Goal: Information Seeking & Learning: Learn about a topic

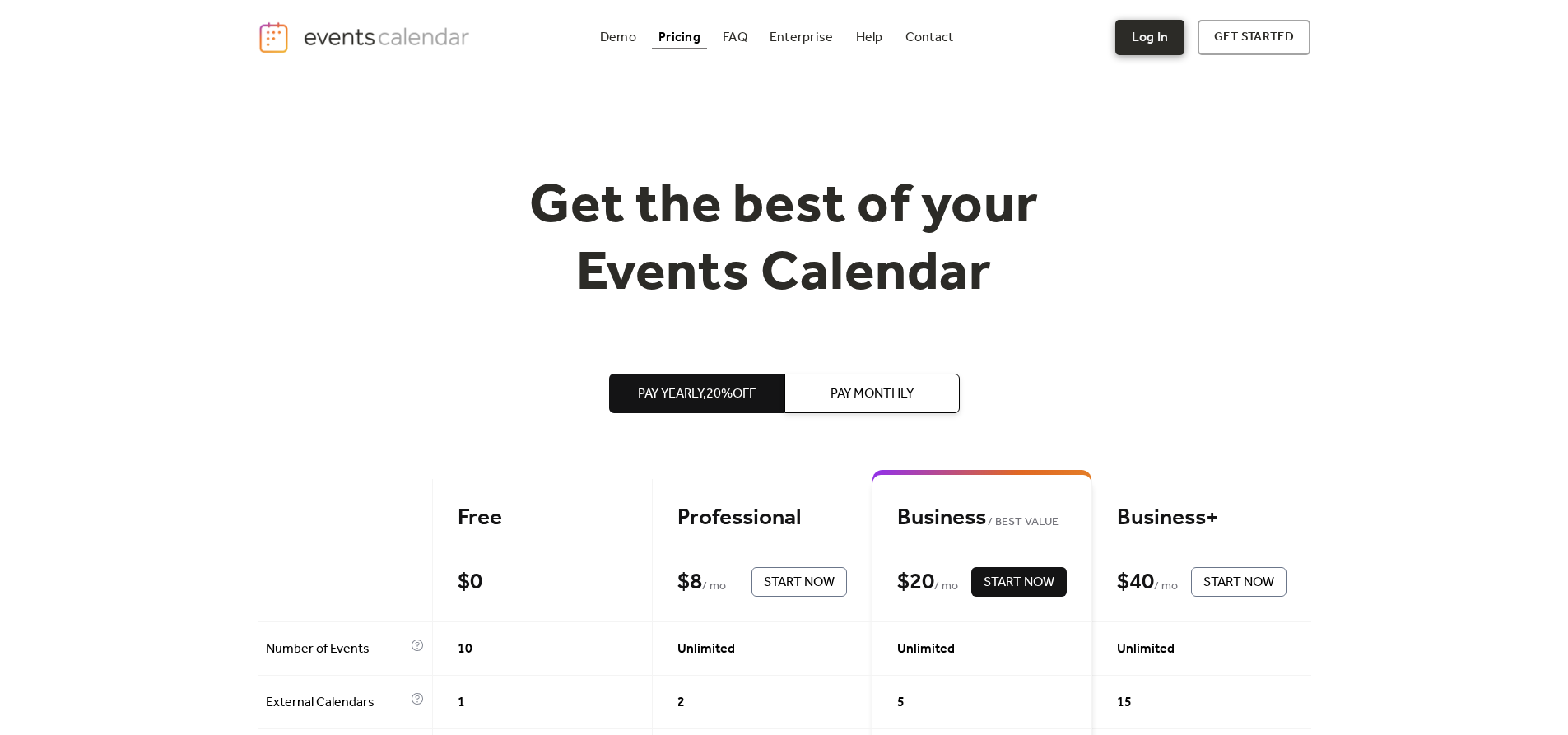
click at [1164, 33] on link "Log In" at bounding box center [1149, 38] width 69 height 36
click at [730, 37] on div "FAQ" at bounding box center [735, 38] width 25 height 9
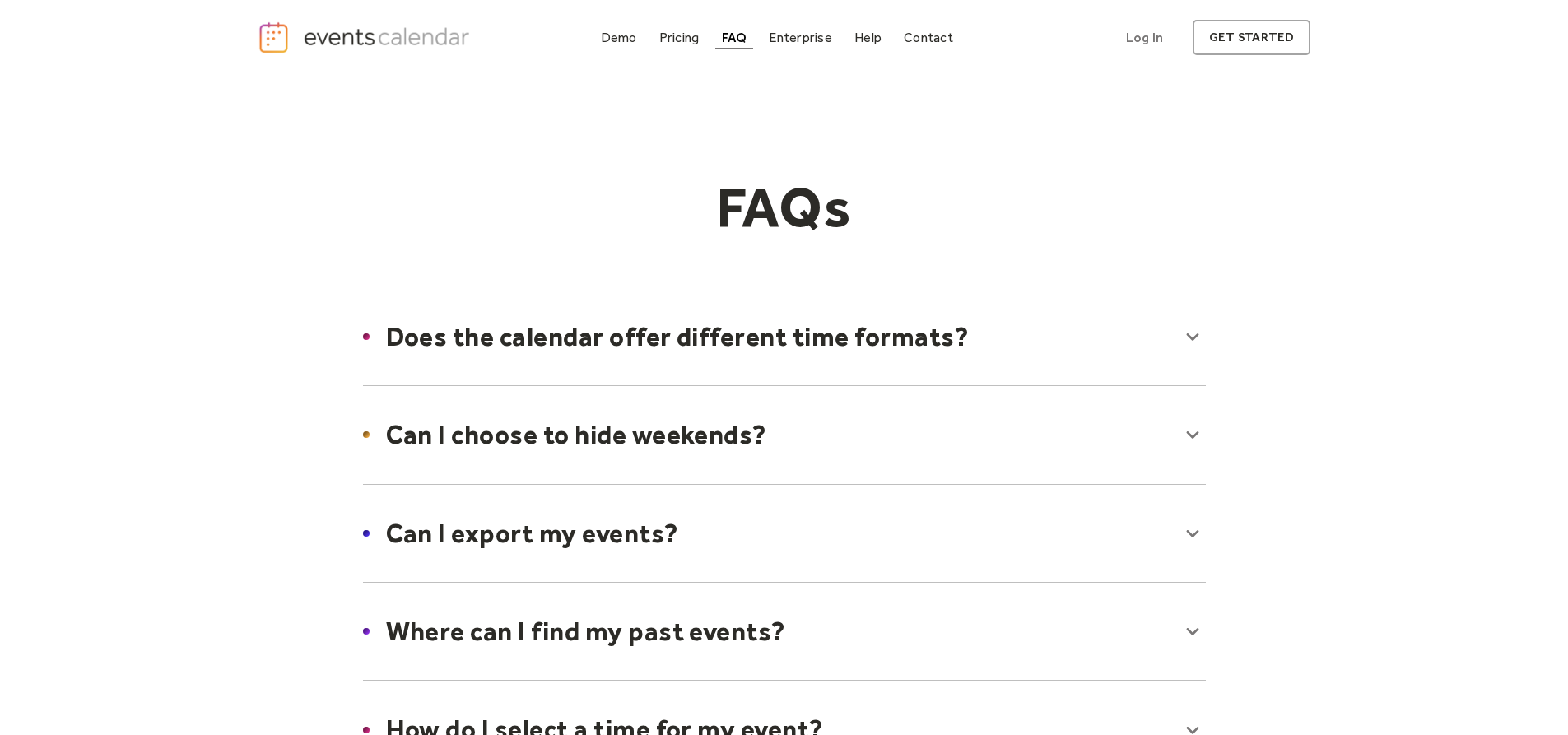
click at [612, 338] on div at bounding box center [784, 336] width 876 height 101
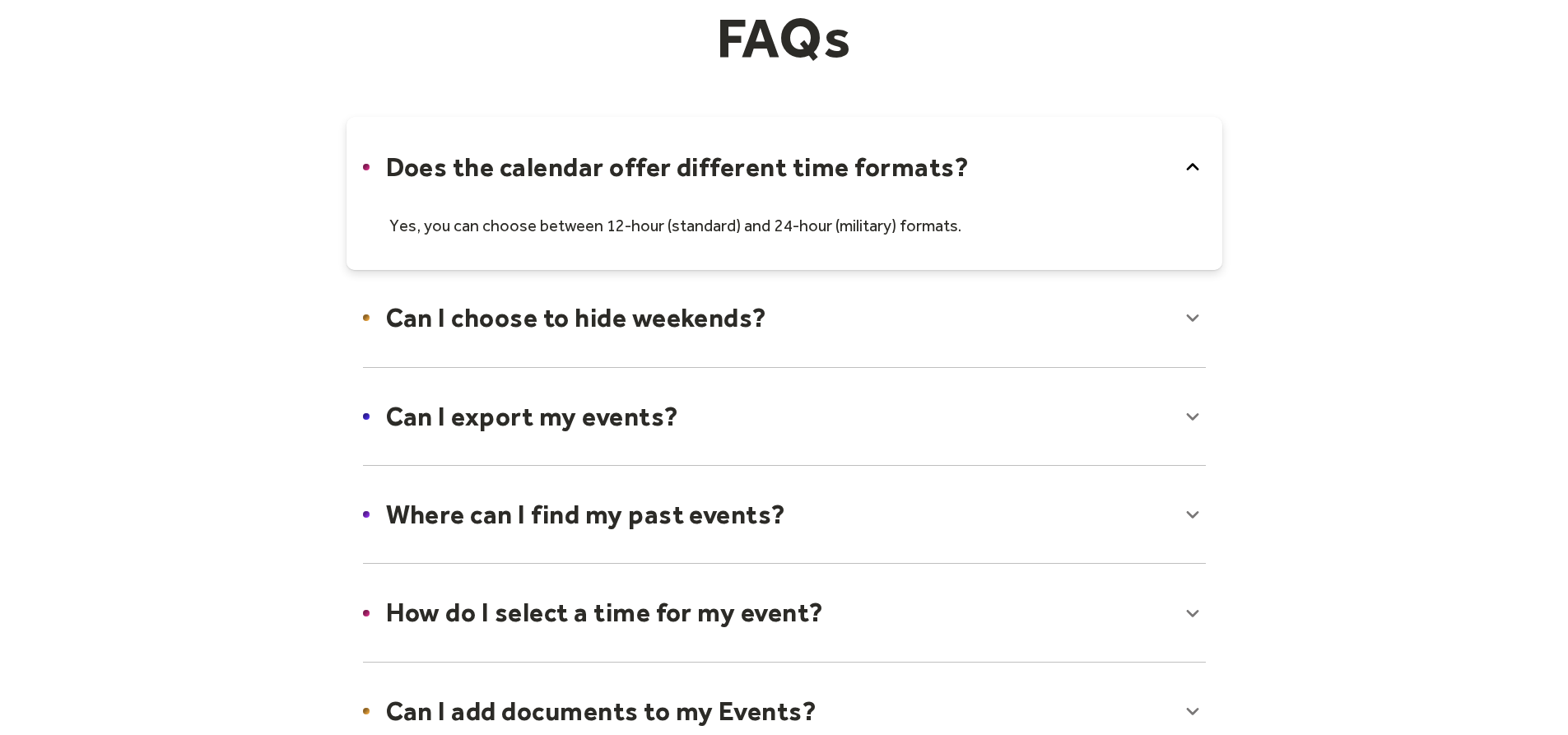
scroll to position [171, 0]
click at [429, 331] on div at bounding box center [784, 317] width 876 height 101
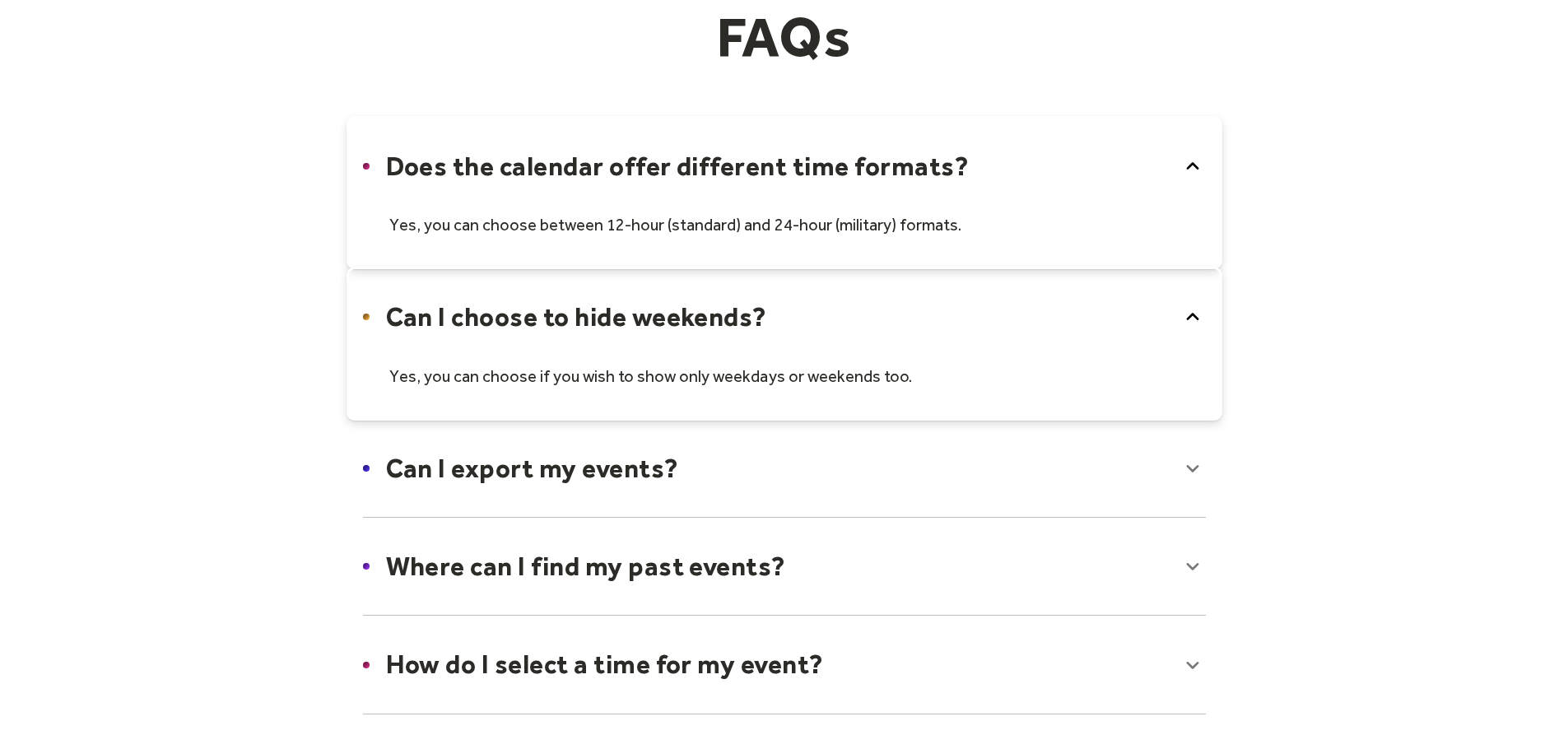
scroll to position [324, 0]
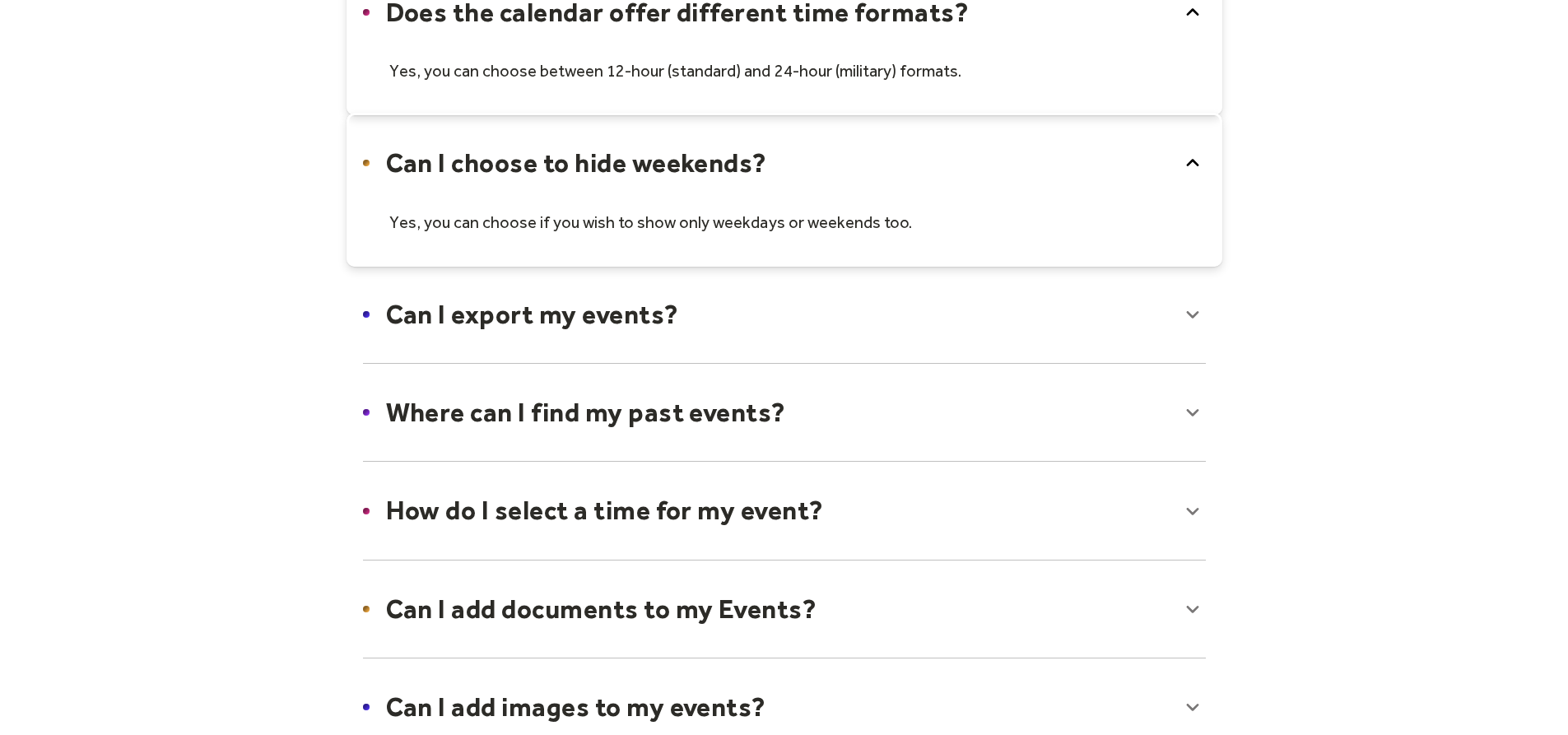
click at [476, 342] on div at bounding box center [784, 314] width 876 height 101
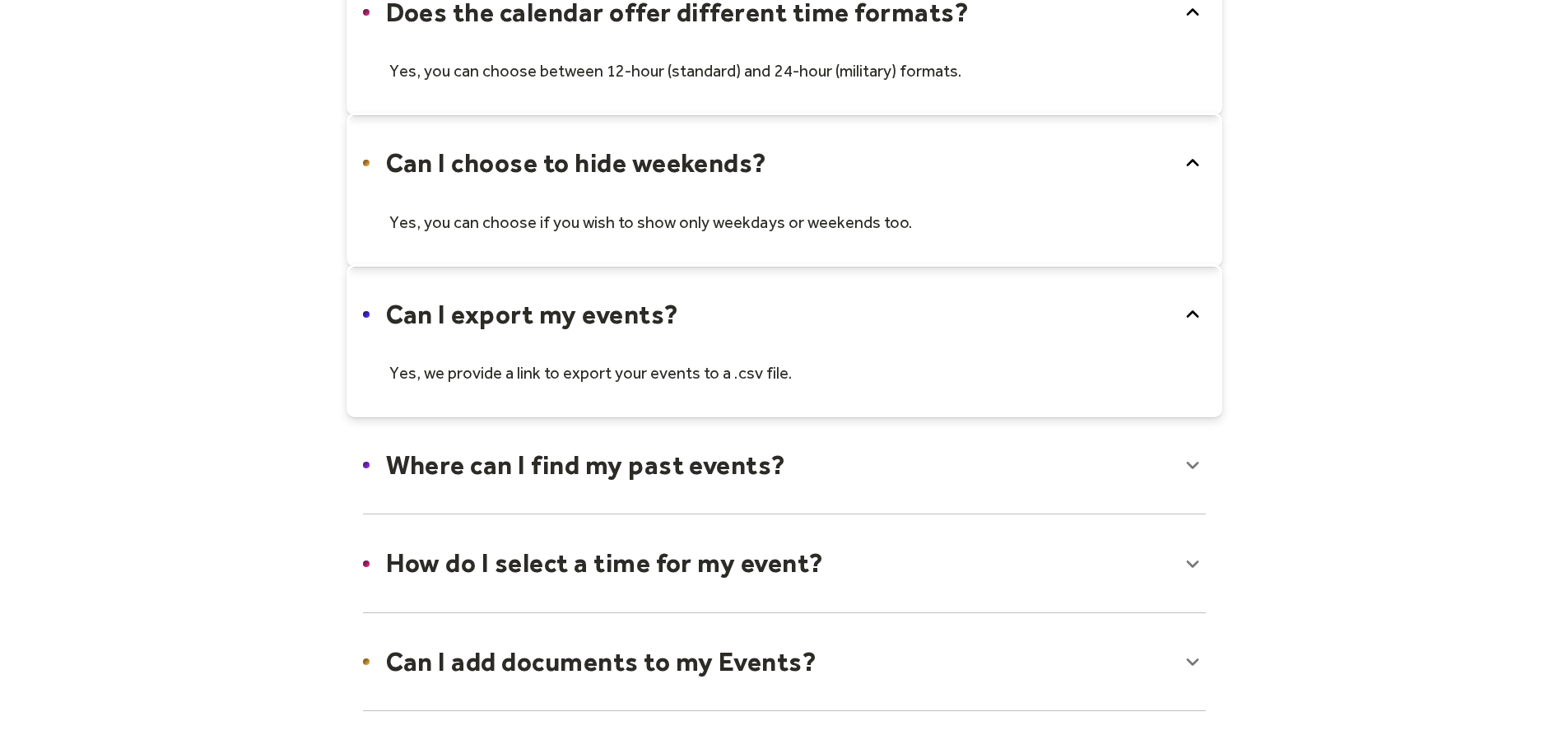
click at [517, 476] on div at bounding box center [784, 465] width 876 height 101
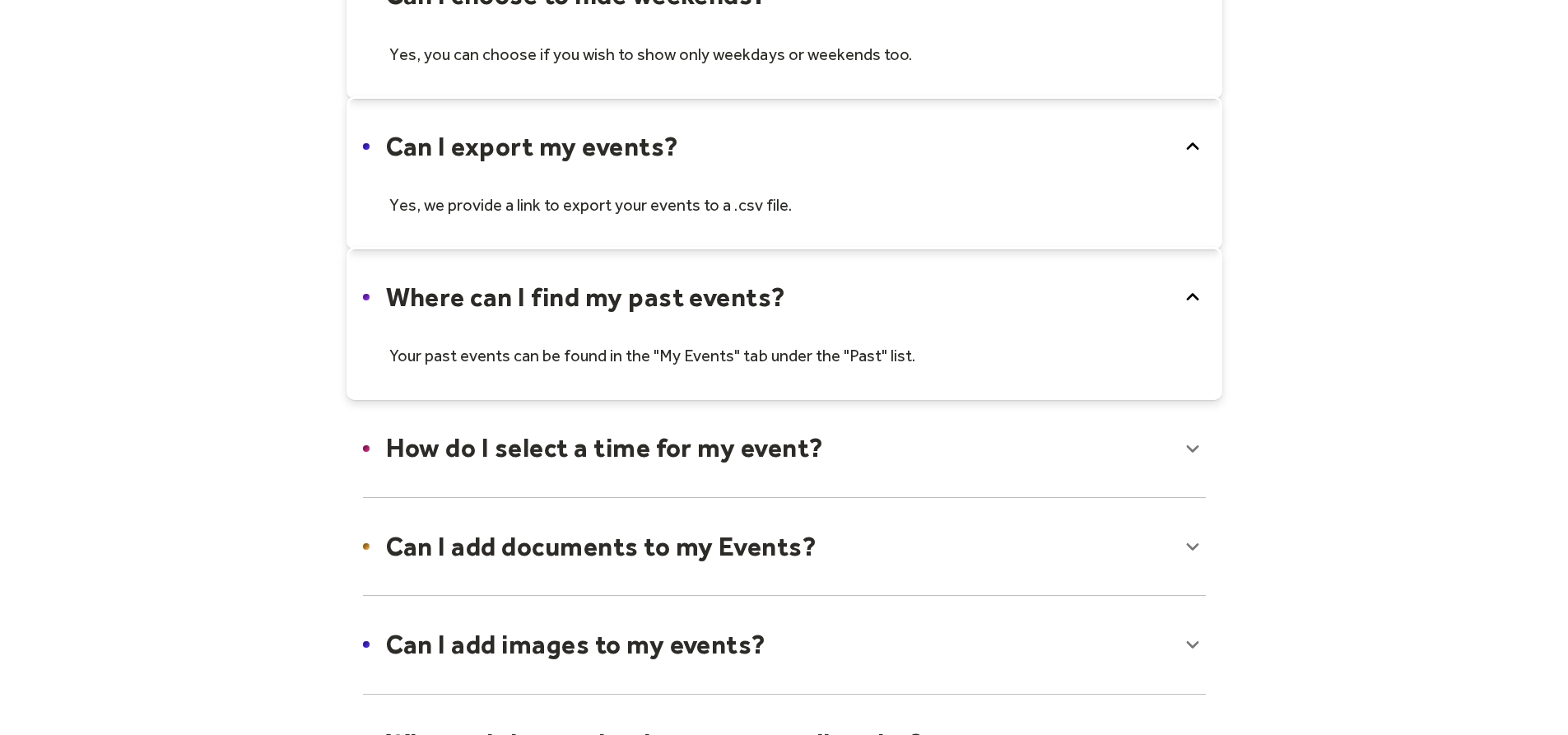
scroll to position [495, 0]
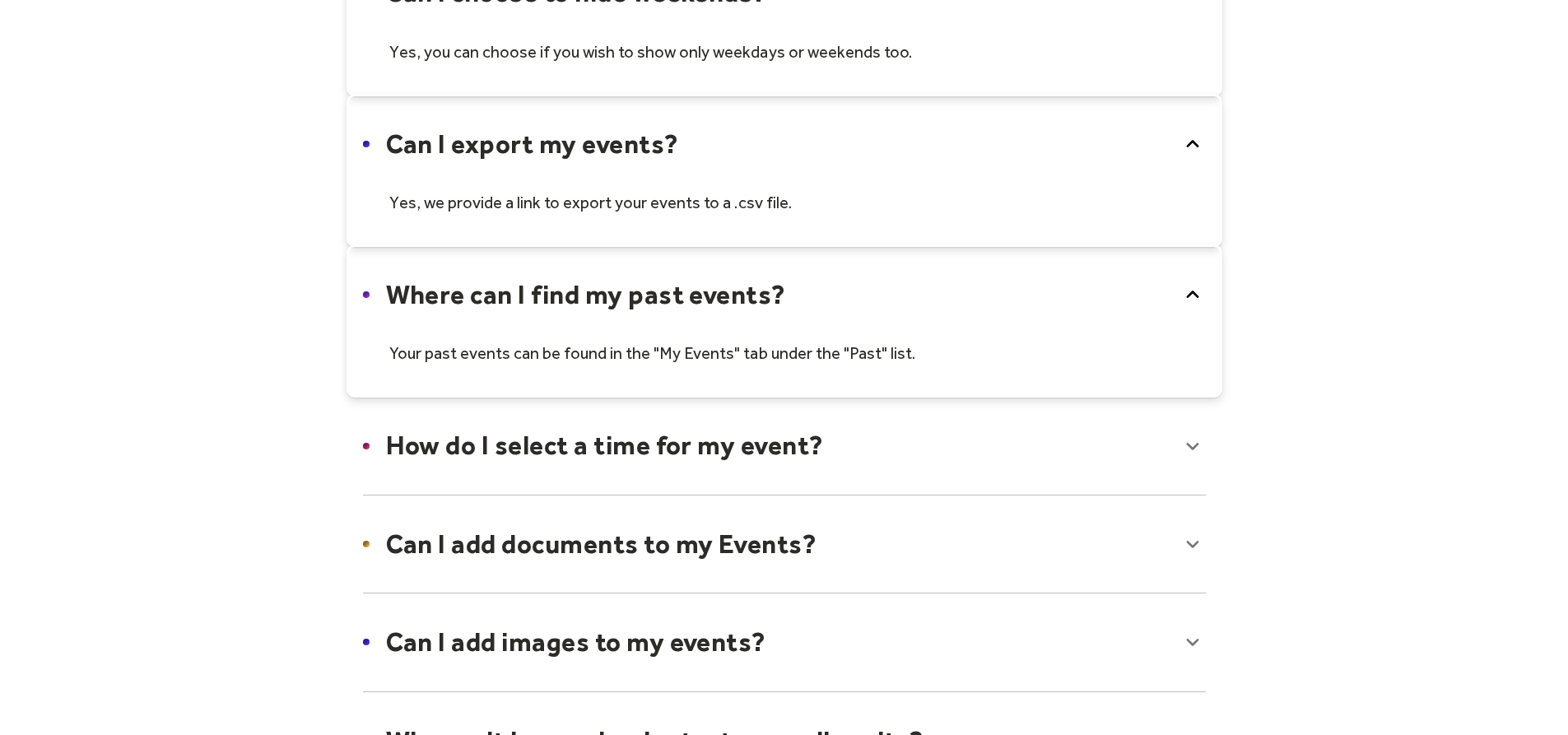
click at [474, 455] on div at bounding box center [784, 445] width 876 height 101
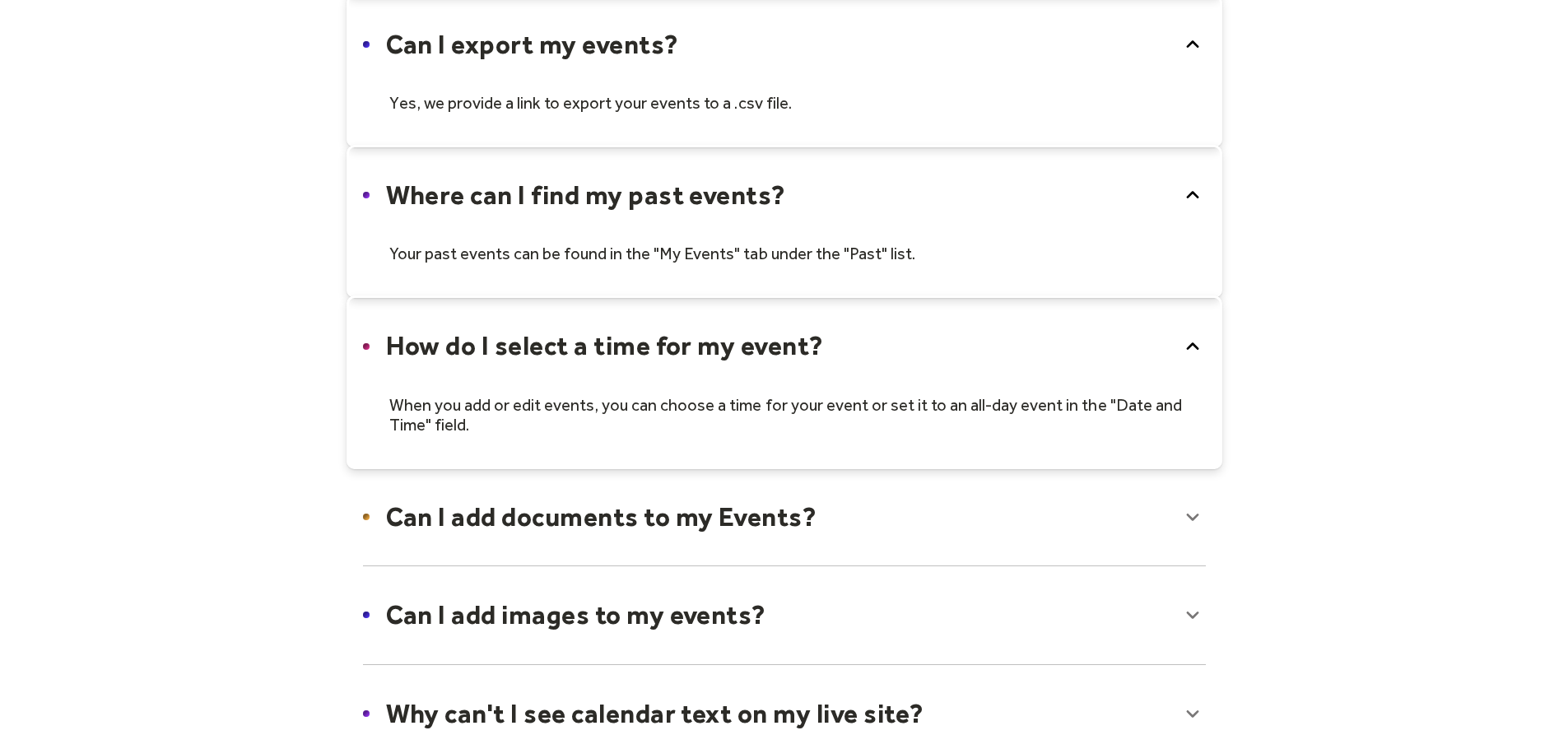
scroll to position [595, 0]
click at [503, 510] on div at bounding box center [784, 515] width 876 height 101
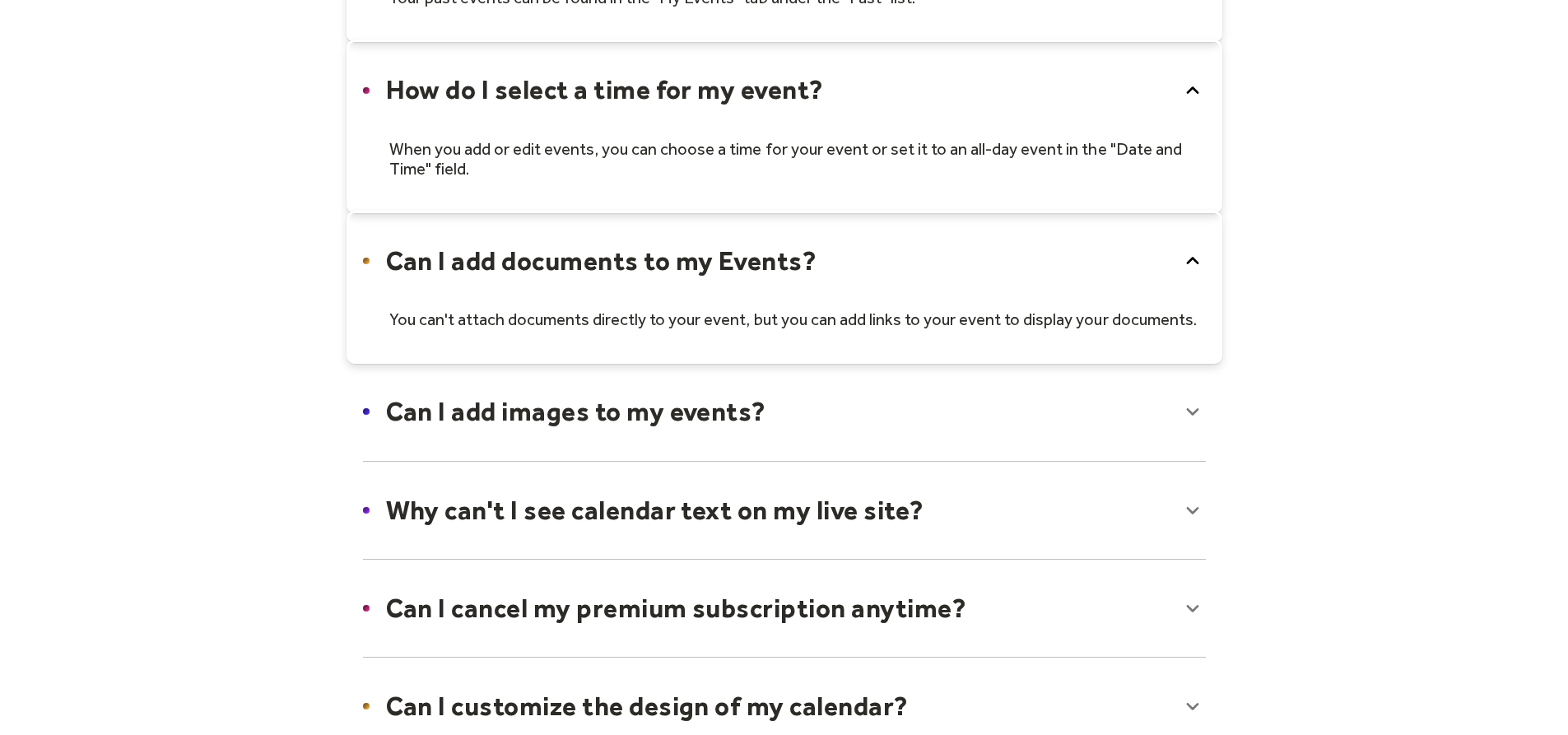
scroll to position [855, 0]
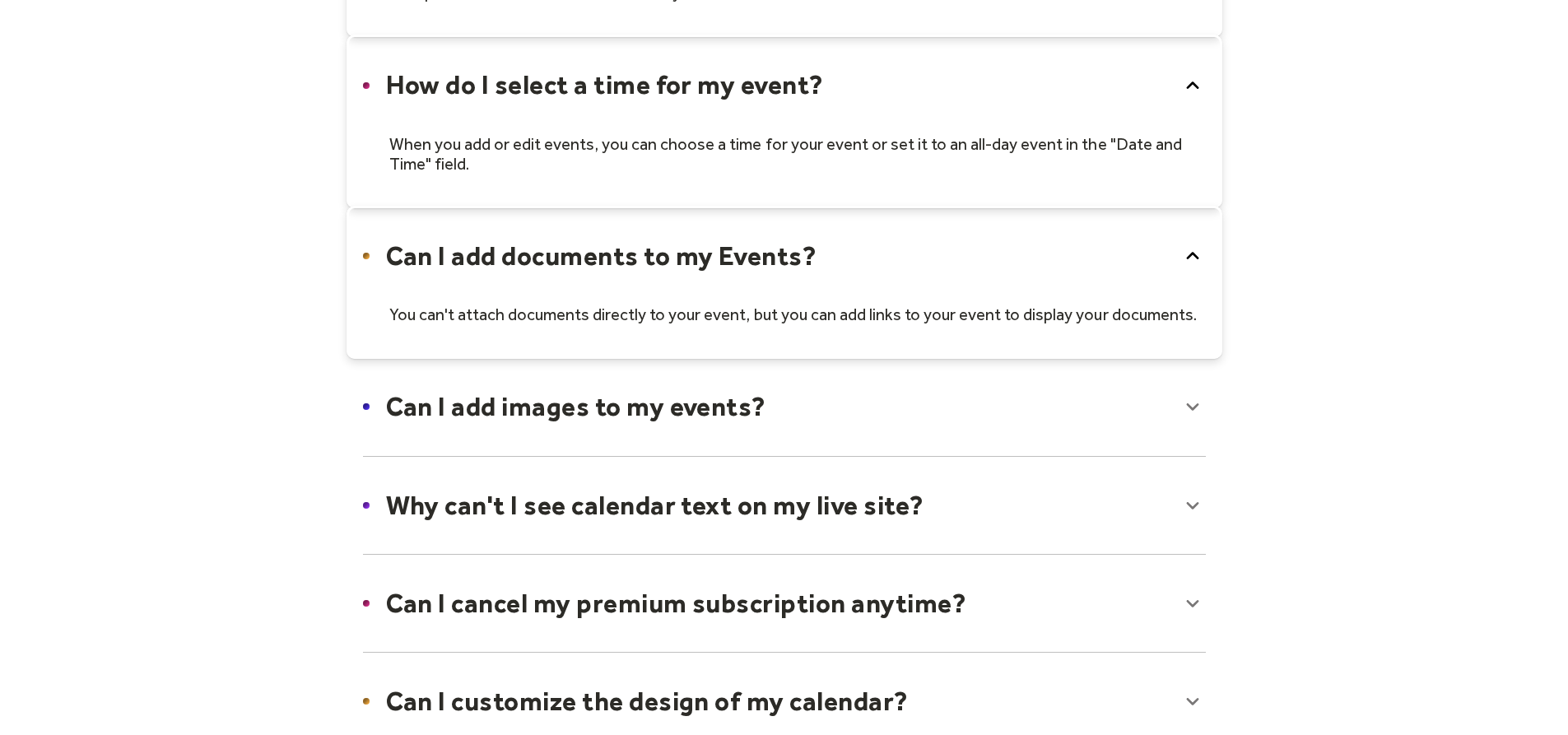
click at [463, 421] on div at bounding box center [784, 406] width 876 height 101
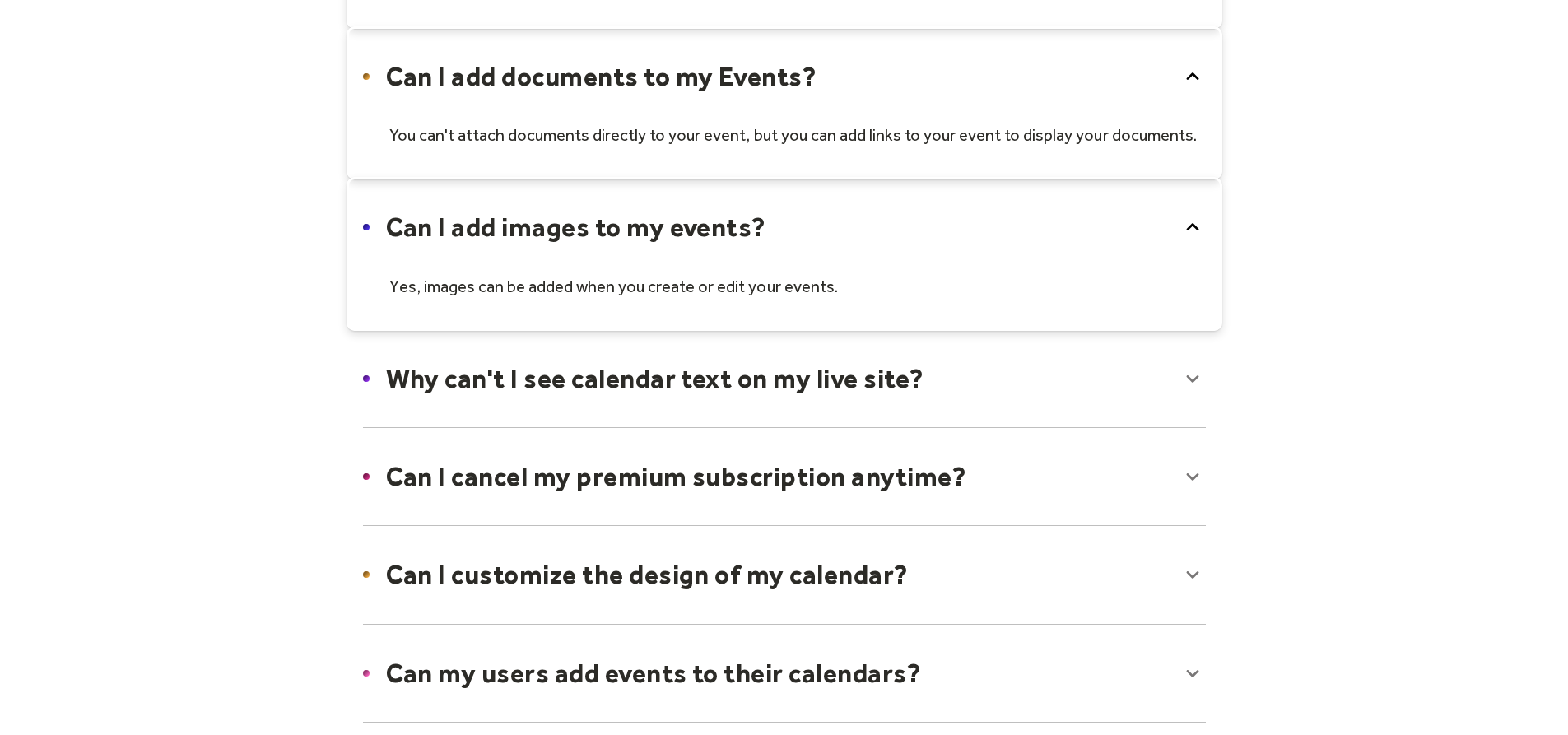
scroll to position [1047, 0]
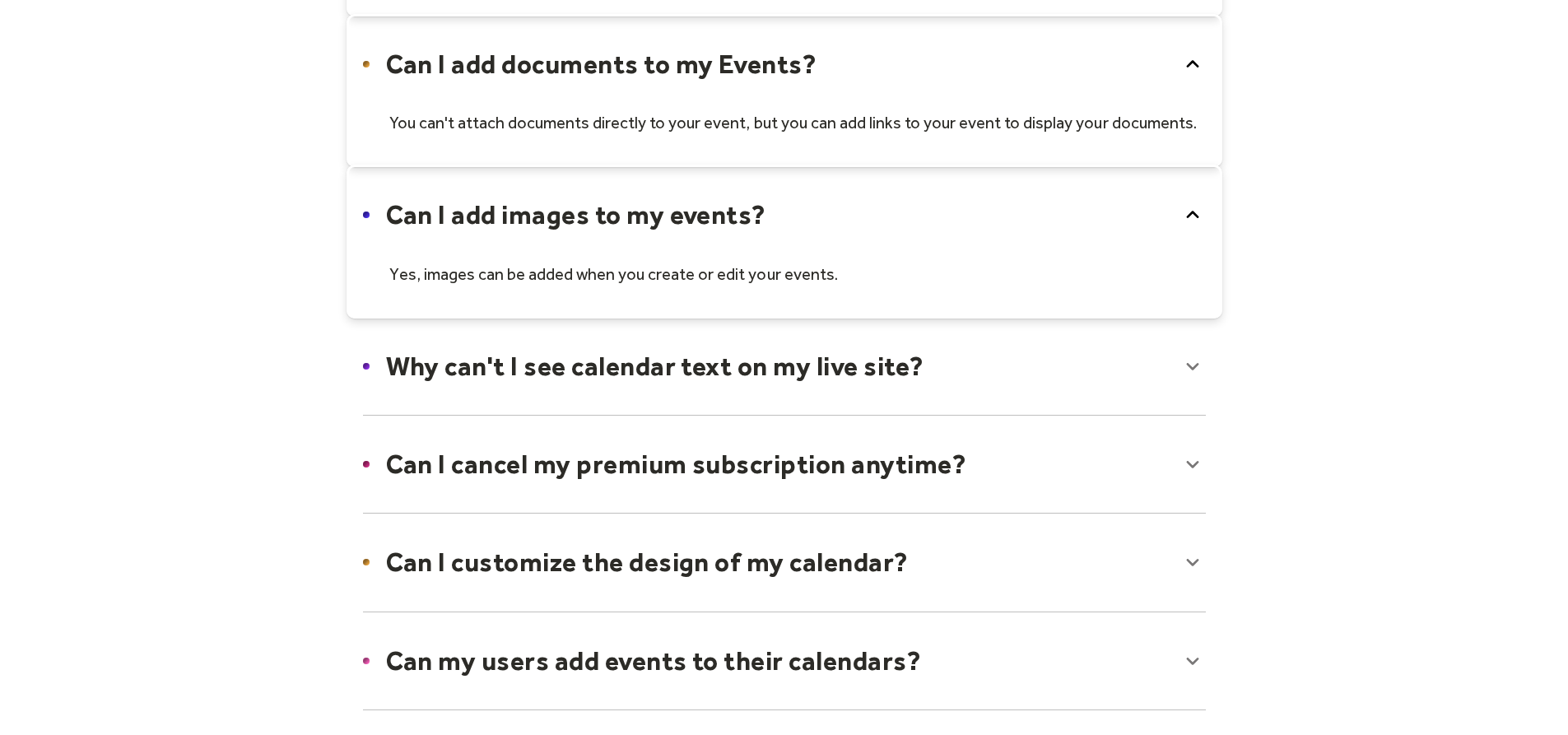
click at [446, 381] on div at bounding box center [784, 366] width 876 height 101
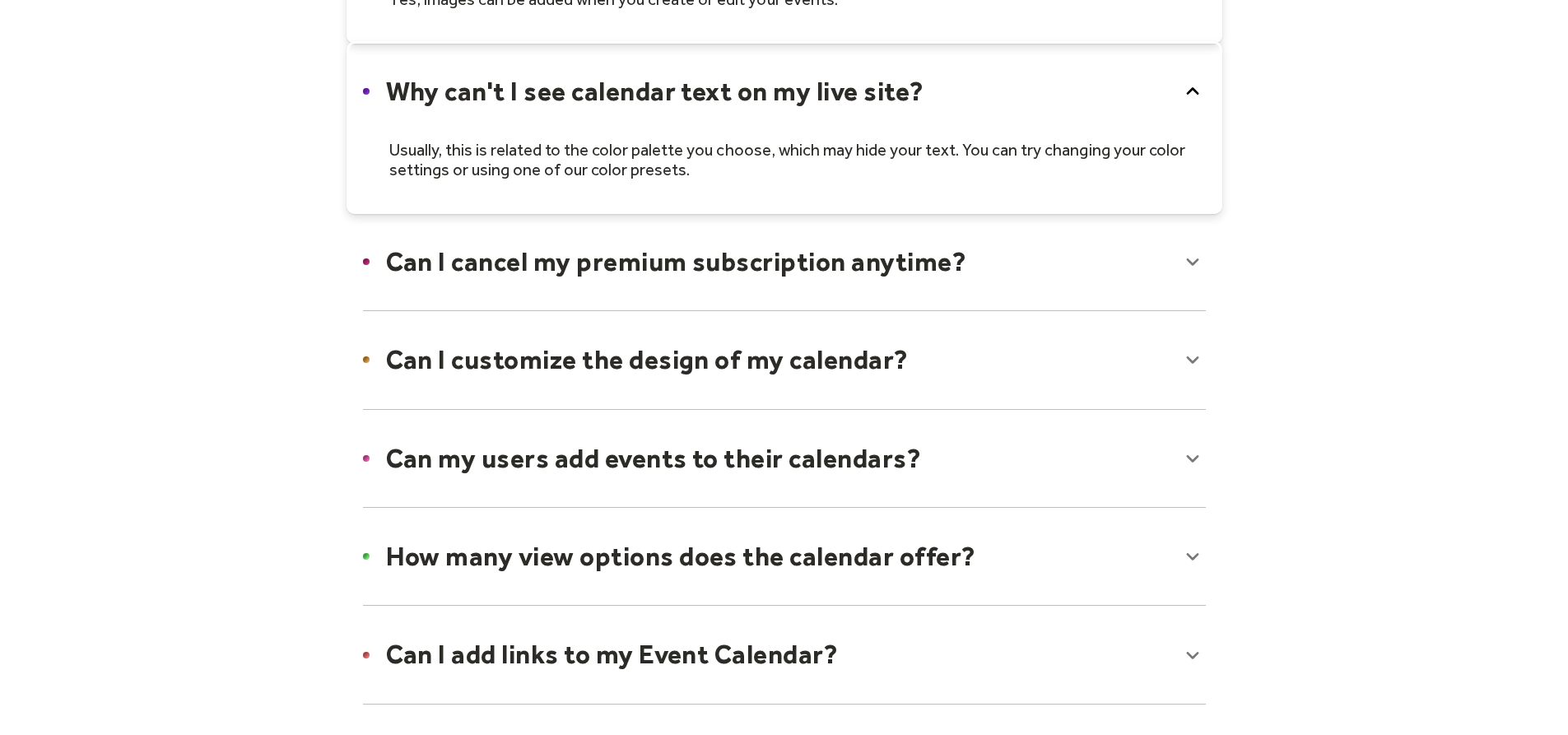
scroll to position [1322, 0]
click at [510, 467] on div at bounding box center [784, 457] width 876 height 101
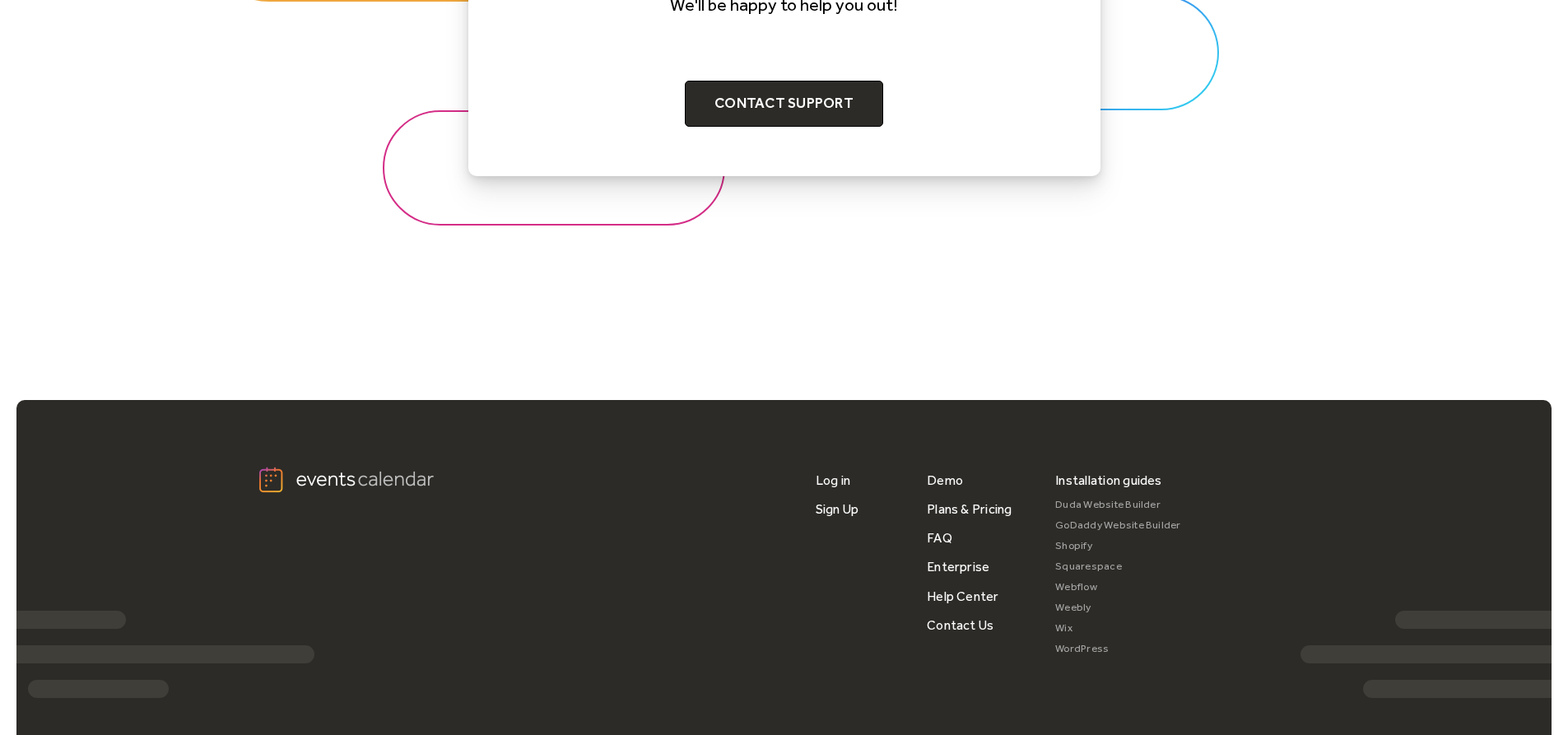
scroll to position [2632, 0]
